Goal: Register for event/course

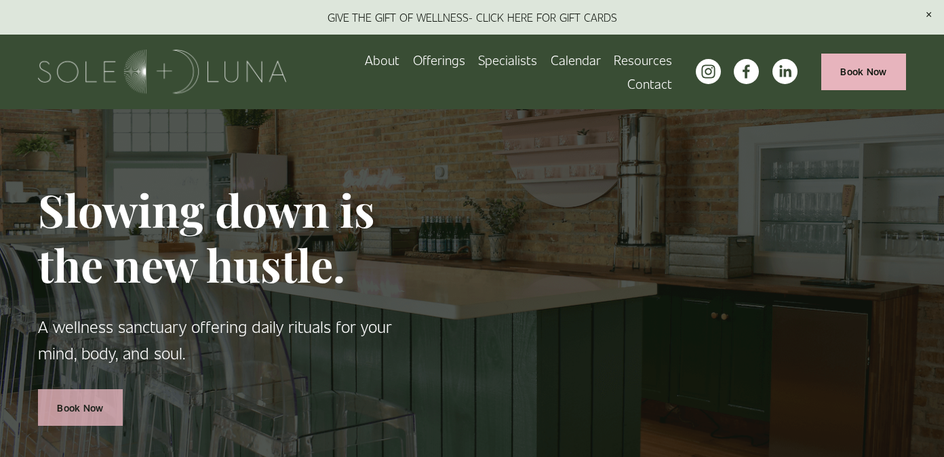
click at [97, 401] on link "Book Now" at bounding box center [80, 407] width 85 height 36
click at [413, 69] on span "Offerings" at bounding box center [439, 59] width 52 height 21
click at [0, 0] on span "Meditations" at bounding box center [0, 0] width 0 height 0
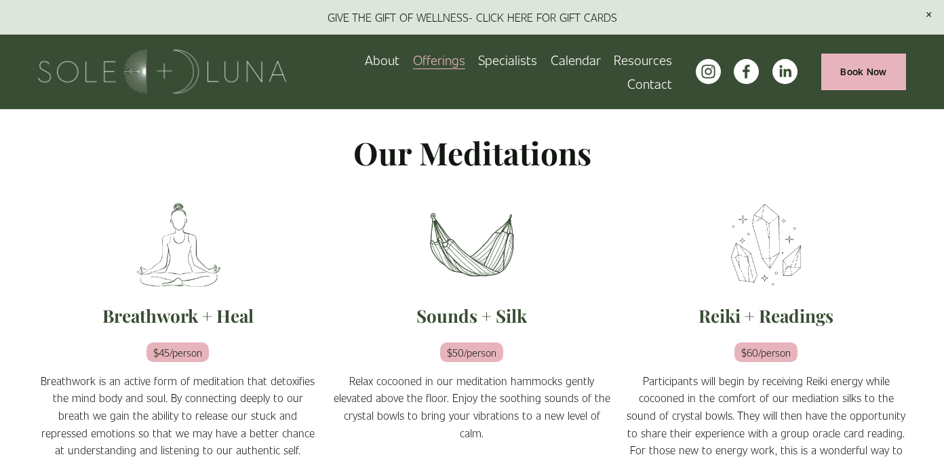
scroll to position [214, 0]
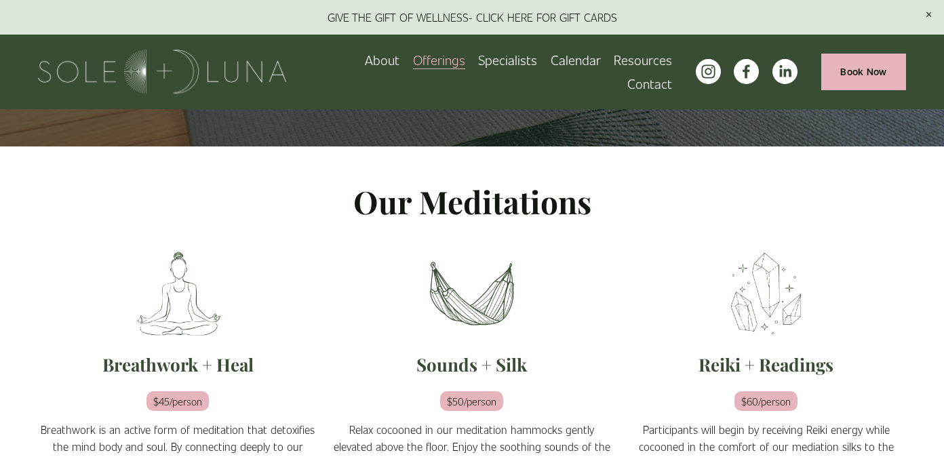
click at [0, 0] on span "Rituals" at bounding box center [0, 0] width 0 height 0
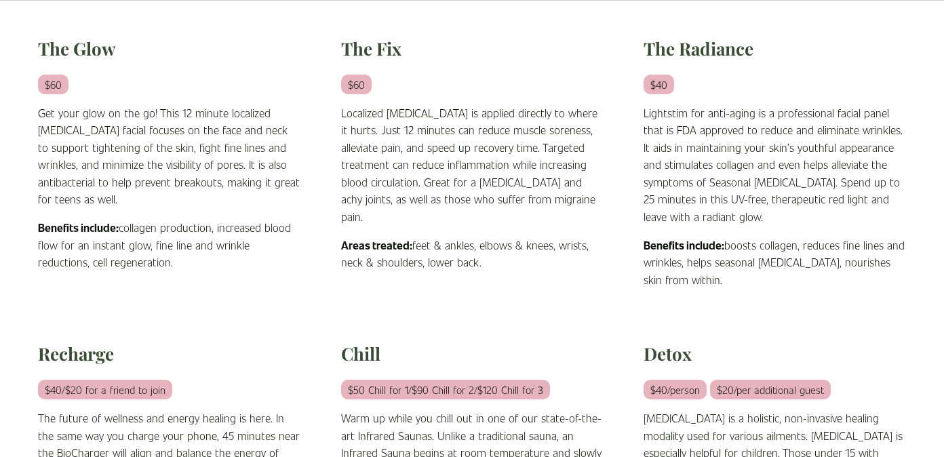
scroll to position [485, 0]
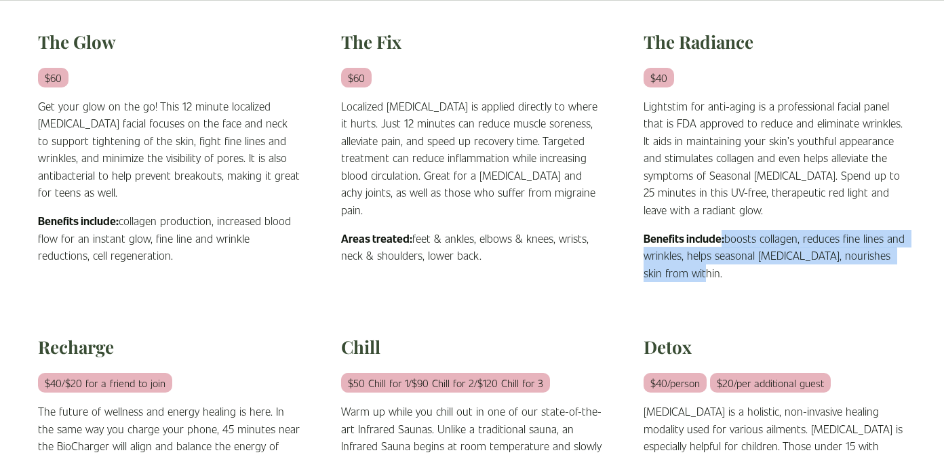
drag, startPoint x: 722, startPoint y: 237, endPoint x: 730, endPoint y: 268, distance: 32.1
click at [730, 268] on p "Benefits include: boosts collagen, reduces fine lines and wrinkles, helps seaso…" at bounding box center [774, 256] width 262 height 52
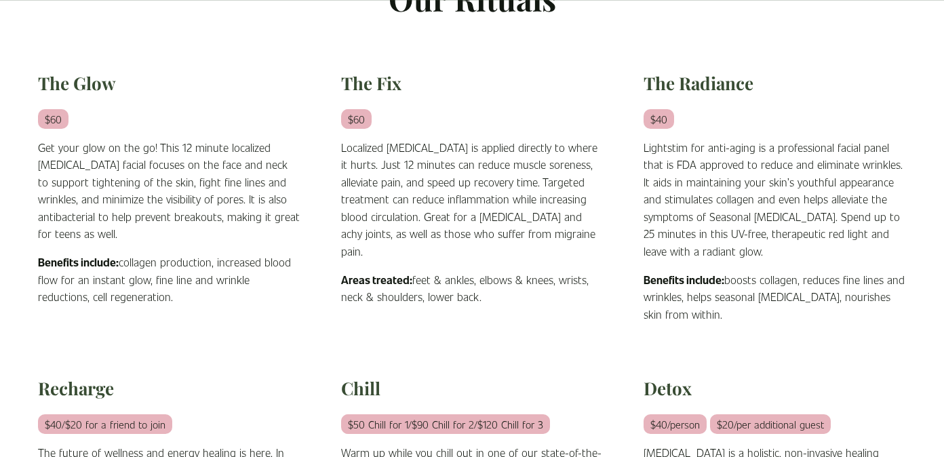
scroll to position [452, 0]
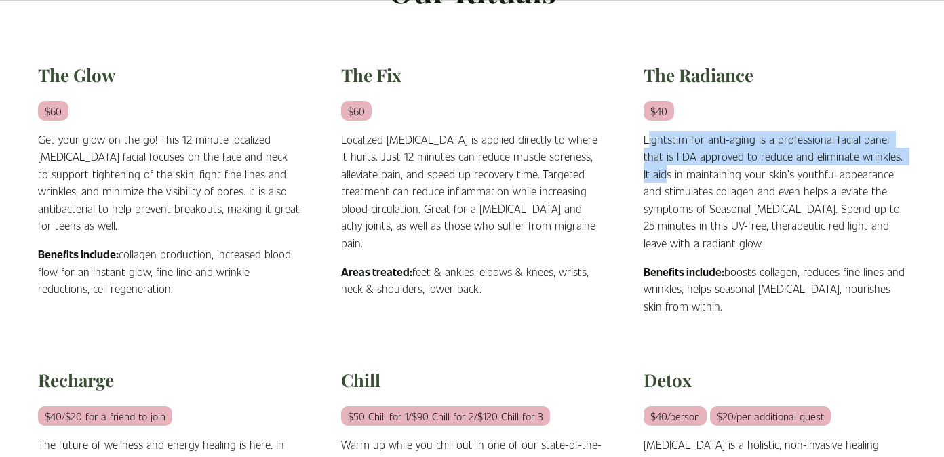
drag, startPoint x: 649, startPoint y: 144, endPoint x: 665, endPoint y: 179, distance: 38.8
click at [666, 180] on p "Lightstim for anti-aging is a professional facial panel that is FDA approved to…" at bounding box center [774, 191] width 262 height 121
click at [665, 179] on p "Lightstim for anti-aging is a professional facial panel that is FDA approved to…" at bounding box center [774, 191] width 262 height 121
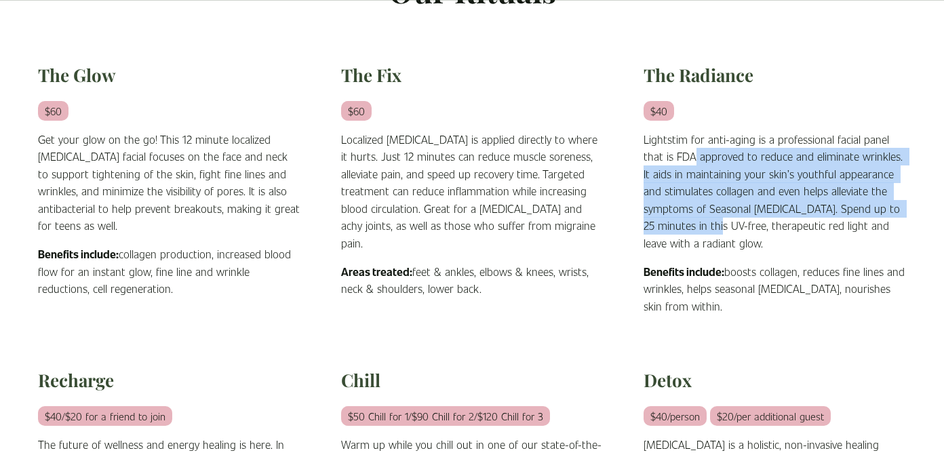
drag, startPoint x: 693, startPoint y: 162, endPoint x: 705, endPoint y: 231, distance: 69.6
click at [705, 231] on p "Lightstim for anti-aging is a professional facial panel that is FDA approved to…" at bounding box center [774, 191] width 262 height 121
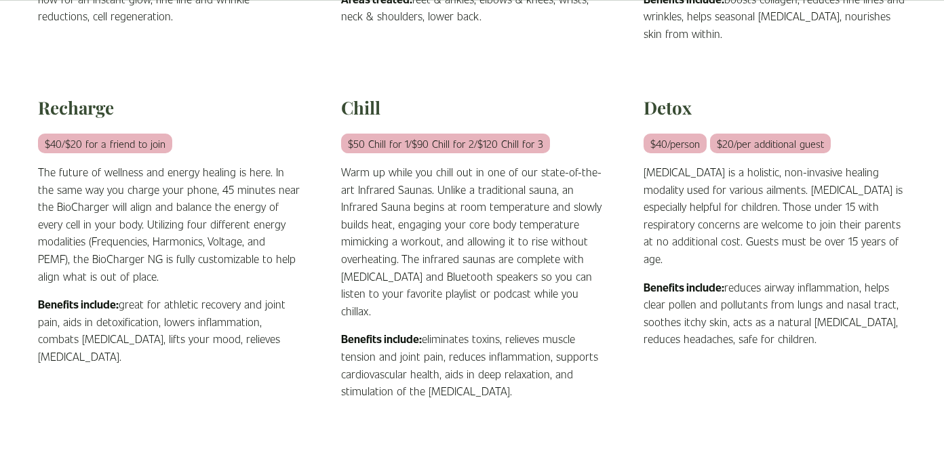
scroll to position [726, 0]
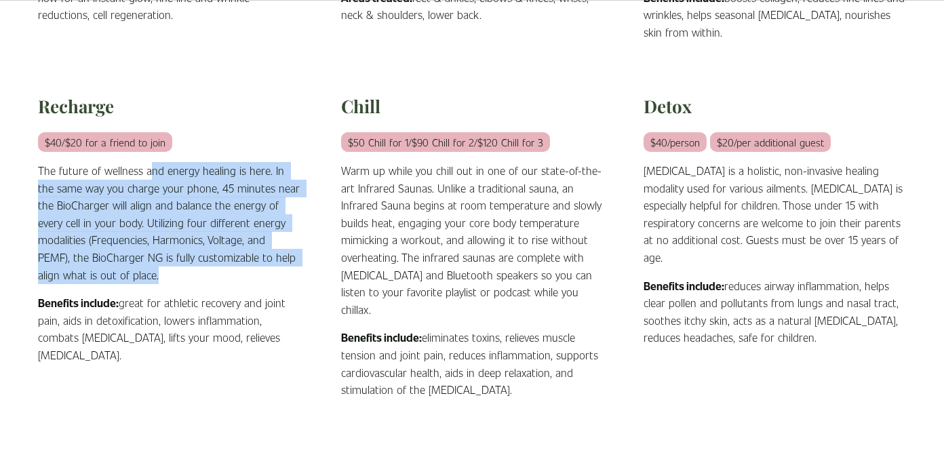
drag, startPoint x: 148, startPoint y: 166, endPoint x: 165, endPoint y: 285, distance: 119.9
click at [165, 285] on div "$40/$20 for a friend to join The future of wellness and energy healing is here.…" at bounding box center [169, 249] width 262 height 230
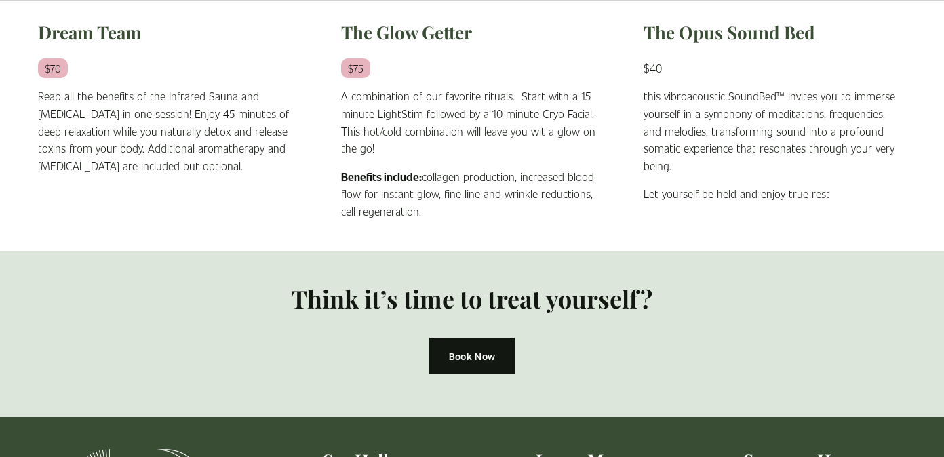
scroll to position [1176, 0]
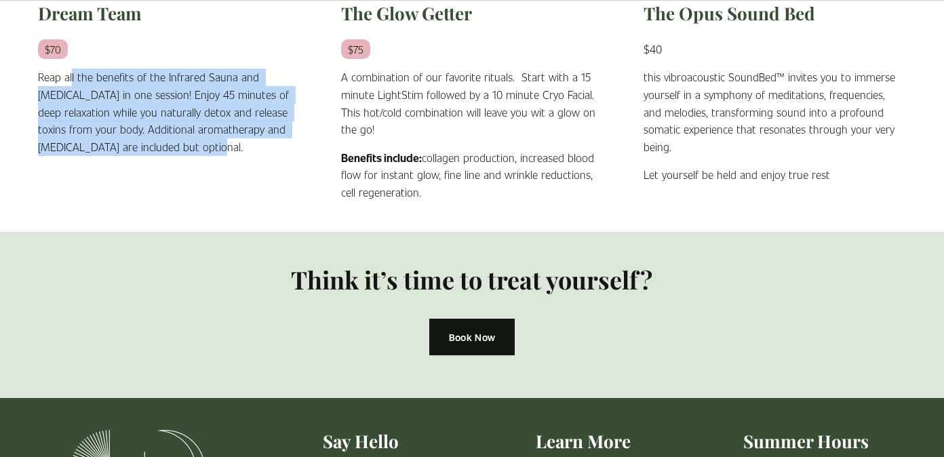
drag, startPoint x: 71, startPoint y: 72, endPoint x: 78, endPoint y: 158, distance: 86.4
click at [78, 158] on div "Dream Team $70 Reap all the benefits of the Infrared Sauna and Halotherapy in o…" at bounding box center [169, 101] width 262 height 199
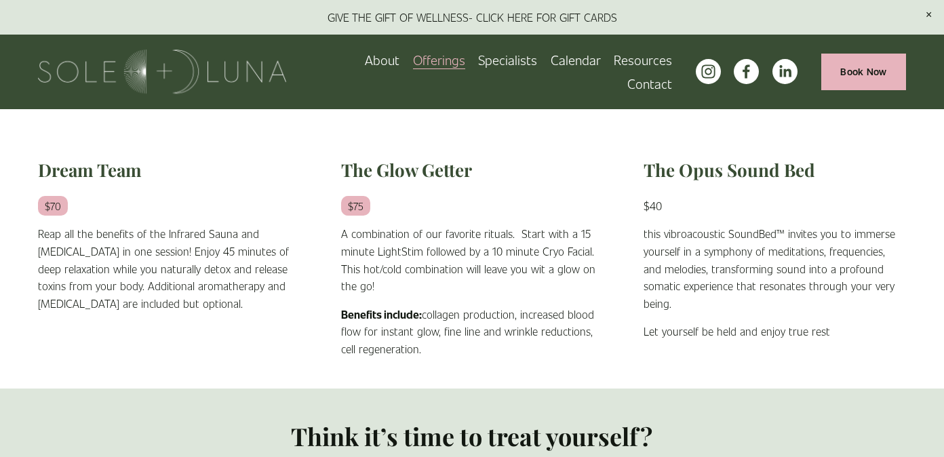
scroll to position [1013, 0]
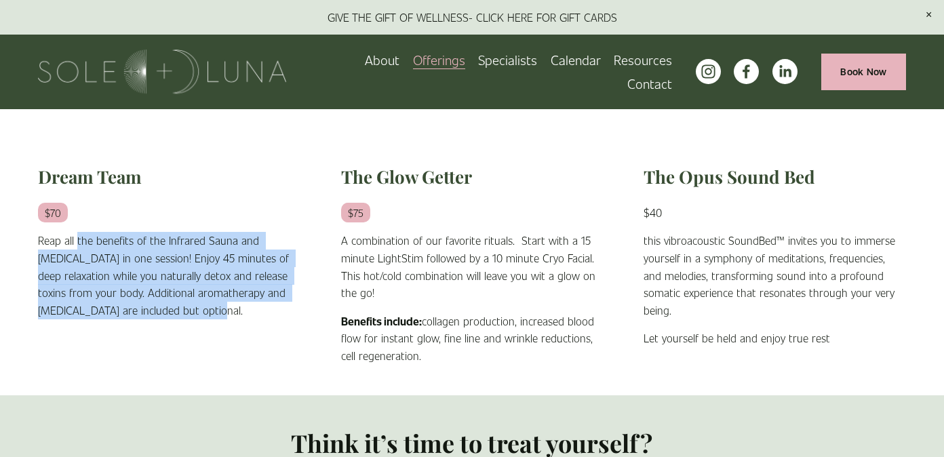
drag, startPoint x: 203, startPoint y: 313, endPoint x: 76, endPoint y: 245, distance: 144.4
click at [76, 245] on p "Reap all the benefits of the Infrared Sauna and Halotherapy in one session! Enj…" at bounding box center [169, 275] width 262 height 87
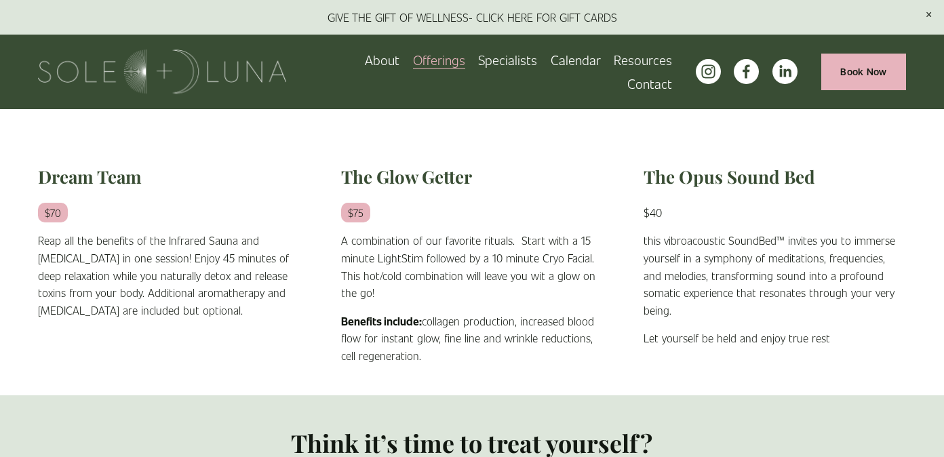
click at [55, 203] on div "Dream Team $70 Reap all the benefits of the Infrared Sauna and Halotherapy in o…" at bounding box center [169, 242] width 262 height 154
click at [68, 178] on h2 "Dream Team" at bounding box center [169, 176] width 262 height 23
drag, startPoint x: 385, startPoint y: 248, endPoint x: 386, endPoint y: 300, distance: 52.2
click at [386, 300] on p "A combination of our favorite rituals. Start with a 15 minute LightStim followe…" at bounding box center [472, 266] width 262 height 69
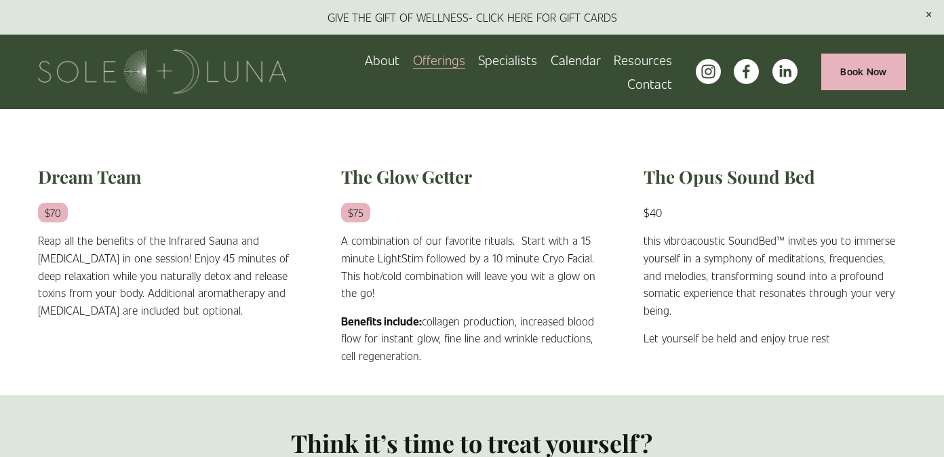
drag, startPoint x: 422, startPoint y: 323, endPoint x: 424, endPoint y: 342, distance: 19.0
click at [424, 342] on p "Benefits include: collagen production, increased blood flow for instant glow, f…" at bounding box center [472, 339] width 262 height 52
drag, startPoint x: 431, startPoint y: 363, endPoint x: 431, endPoint y: 330, distance: 33.2
click at [431, 330] on p "Benefits include: collagen production, increased blood flow for instant glow, f…" at bounding box center [472, 339] width 262 height 52
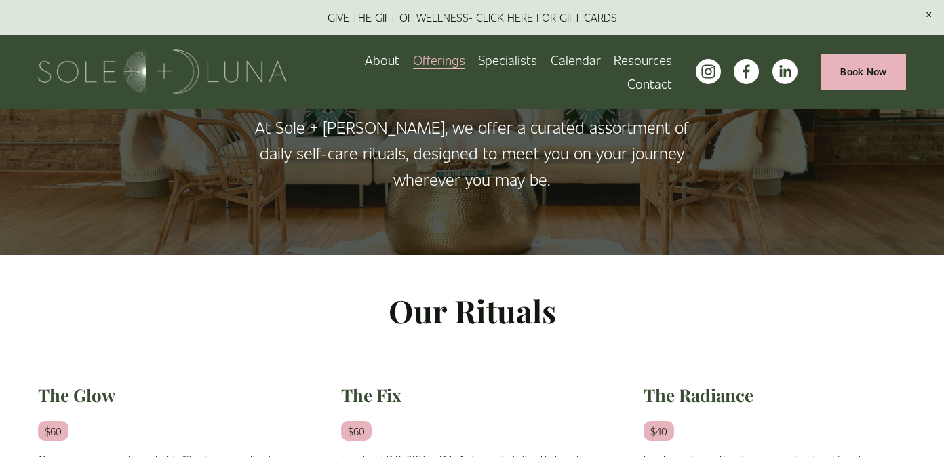
scroll to position [0, 0]
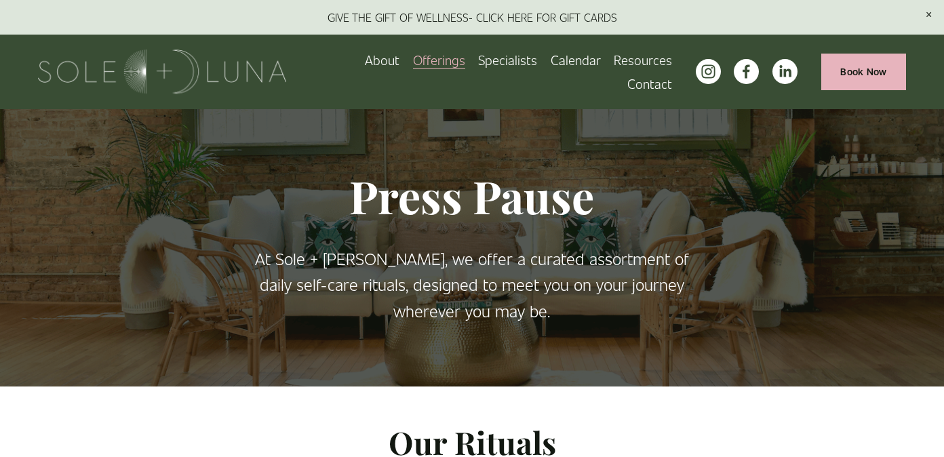
click at [0, 0] on span "Wellness Experiences" at bounding box center [0, 0] width 0 height 0
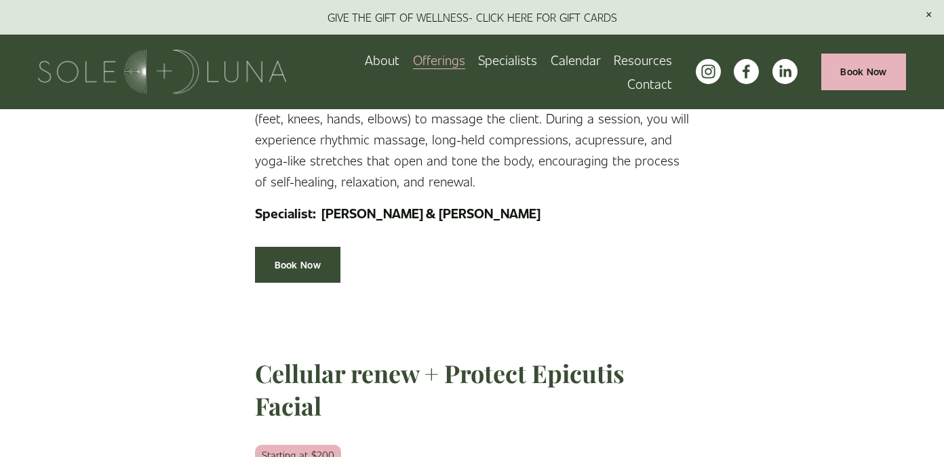
scroll to position [1702, 0]
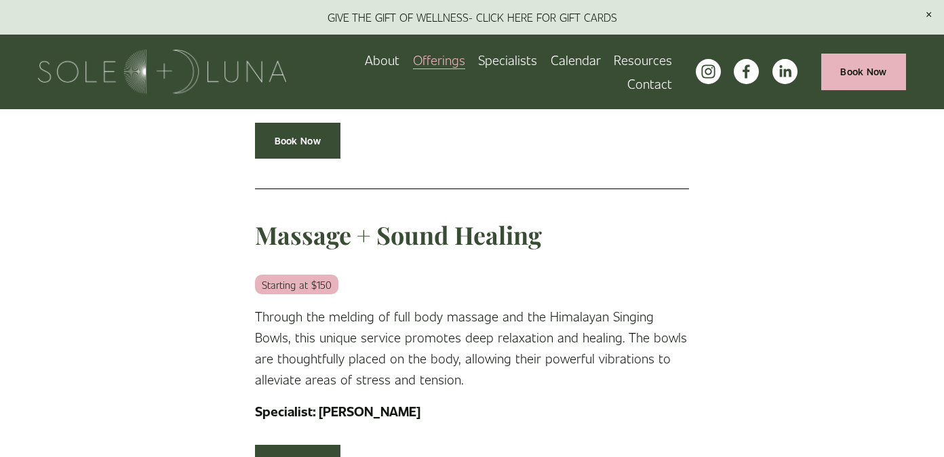
click at [0, 0] on span "Retail" at bounding box center [0, 0] width 0 height 0
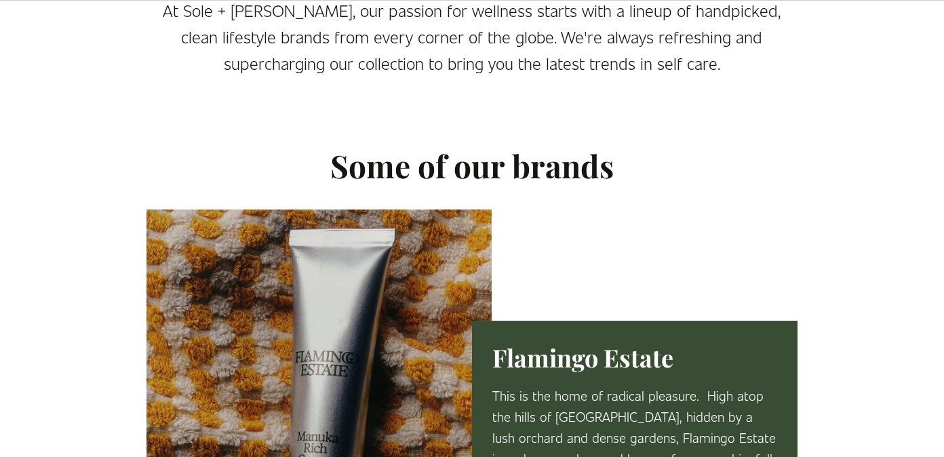
scroll to position [239, 0]
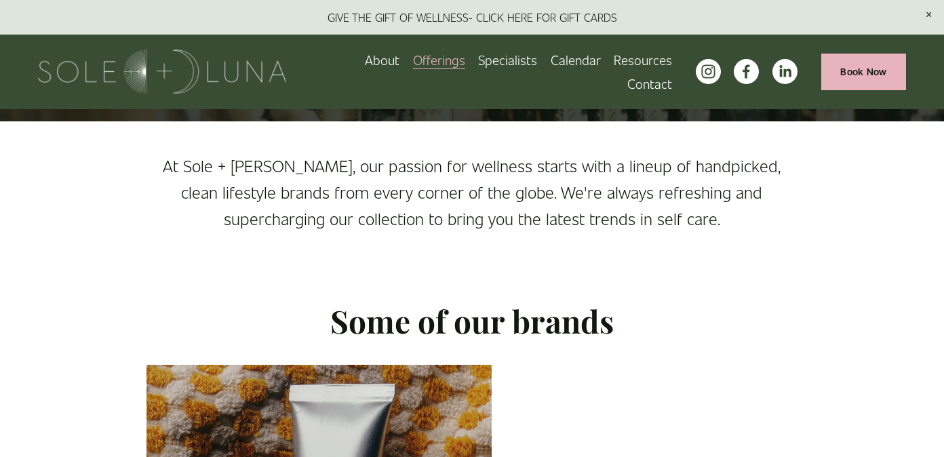
click at [478, 72] on link "Specialists" at bounding box center [507, 60] width 59 height 24
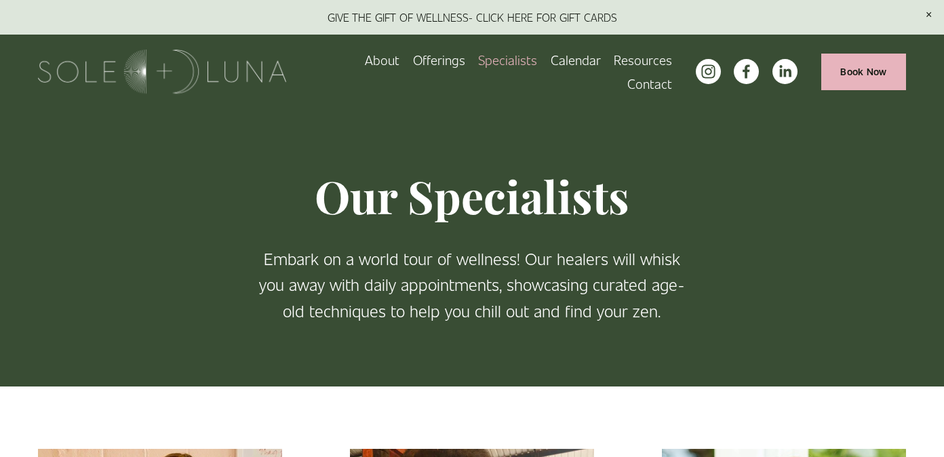
click at [551, 72] on link "Calendar" at bounding box center [576, 60] width 50 height 24
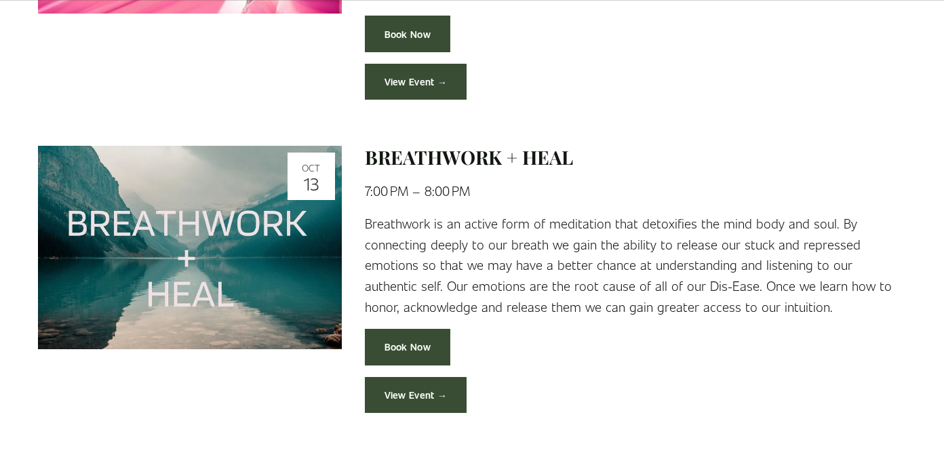
scroll to position [1951, 0]
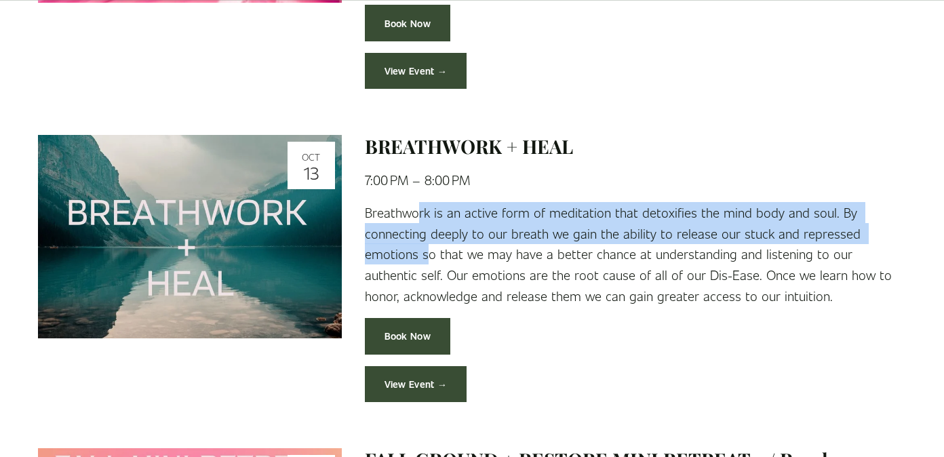
drag, startPoint x: 416, startPoint y: 171, endPoint x: 424, endPoint y: 215, distance: 44.8
click at [424, 215] on p "Breathwork is an active form of meditation that detoxifies the mind body and so…" at bounding box center [635, 254] width 541 height 105
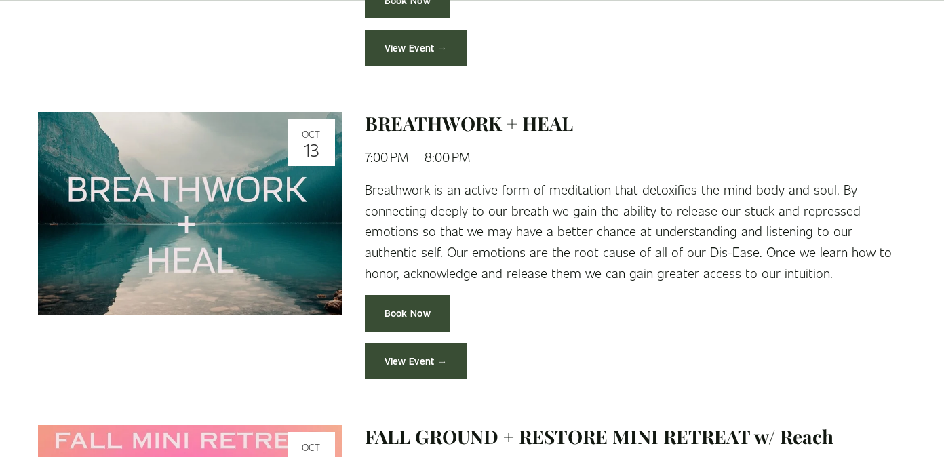
scroll to position [1975, 0]
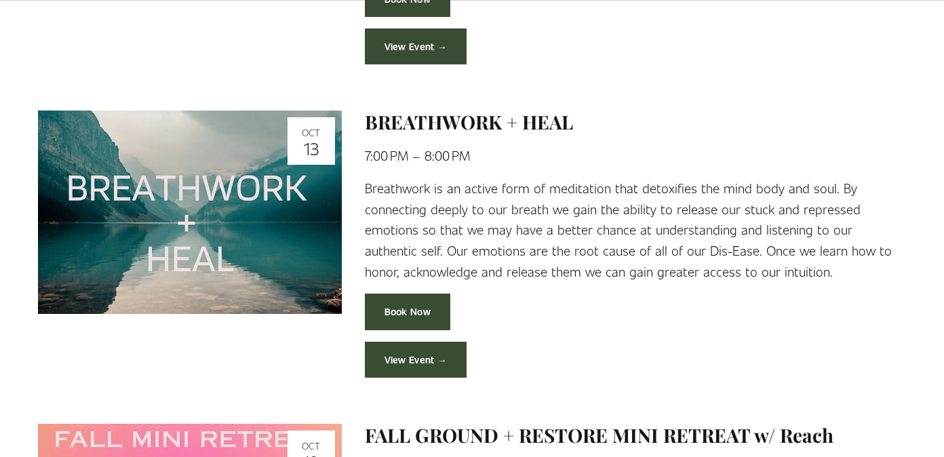
click at [418, 342] on link "View Event →" at bounding box center [416, 360] width 102 height 36
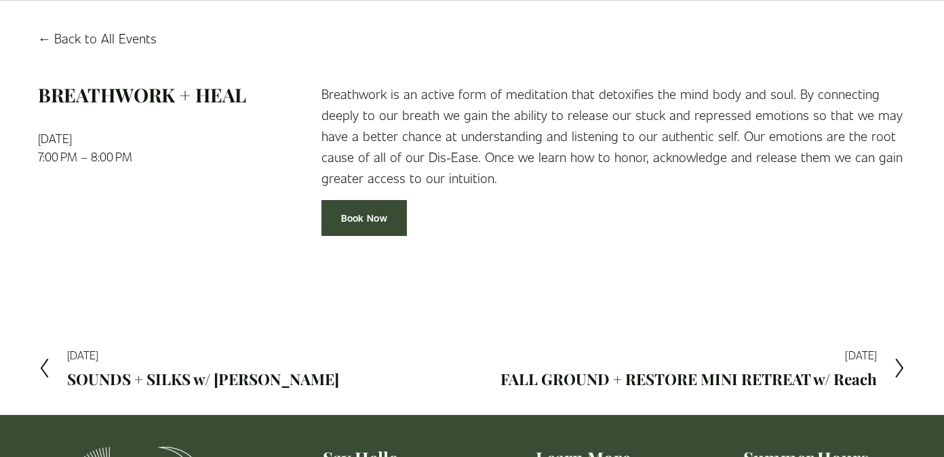
scroll to position [123, 0]
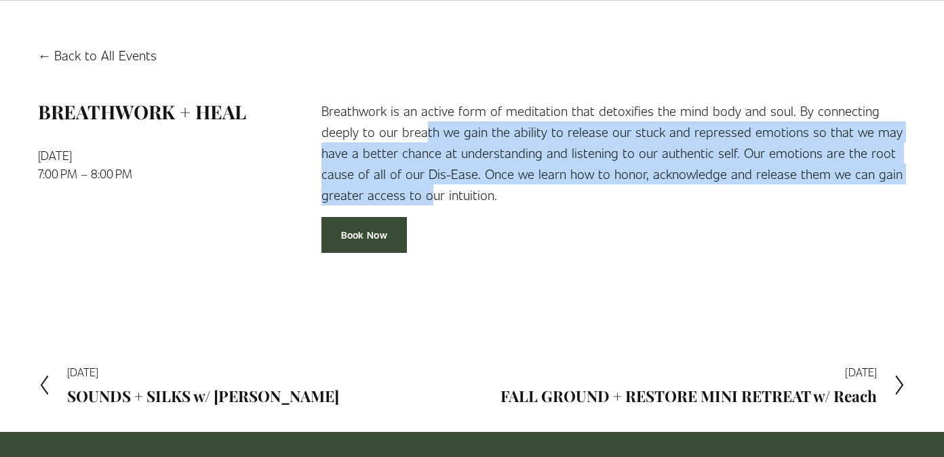
drag, startPoint x: 427, startPoint y: 194, endPoint x: 422, endPoint y: 138, distance: 55.9
click at [422, 138] on p "Breathwork is an active form of meditation that detoxifies the mind body and so…" at bounding box center [613, 152] width 584 height 105
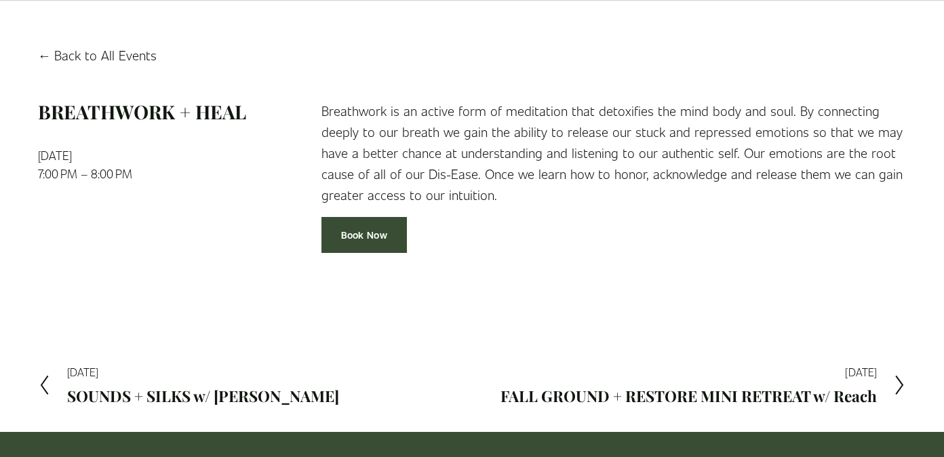
click at [89, 53] on link "Back to All Events" at bounding box center [97, 55] width 119 height 21
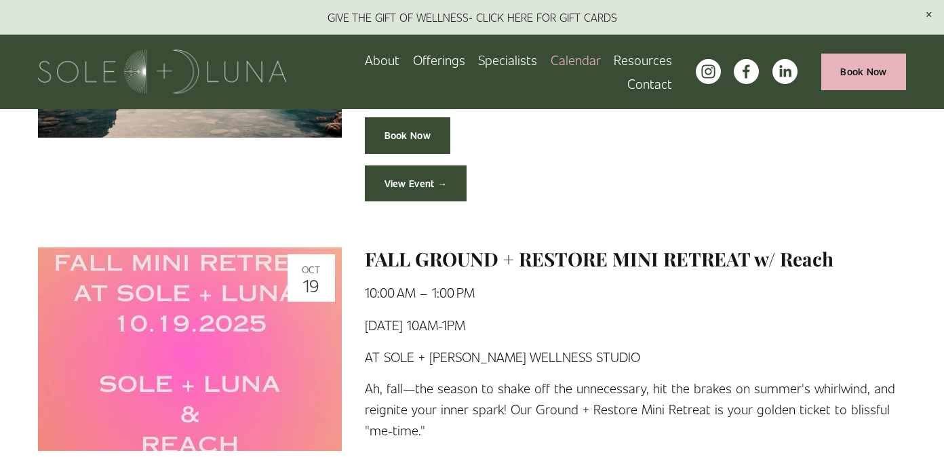
scroll to position [1870, 0]
